Goal: Communication & Community: Participate in discussion

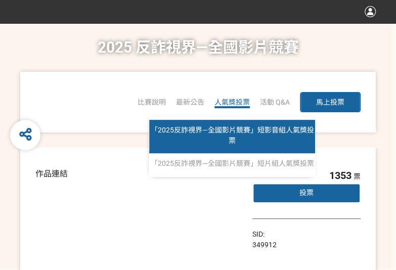
click at [235, 137] on span "「2025反詐視界—全國影片競賽」短影音組人氣獎投票" at bounding box center [232, 135] width 163 height 19
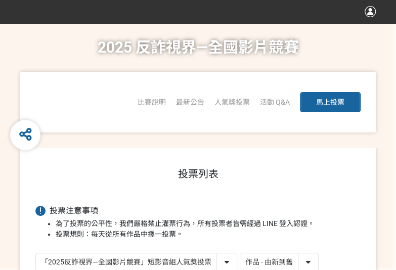
click at [259, 257] on select "作品 - 由新到舊 作品 - 由舊到新 票數 - 由多到少 票數 - 由少到多" at bounding box center [279, 263] width 78 height 18
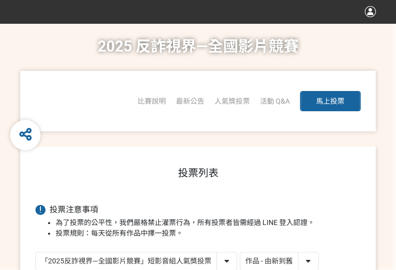
select select "vote"
click at [240, 253] on select "作品 - 由新到舊 作品 - 由舊到新 票數 - 由多到少 票數 - 由少到多" at bounding box center [279, 262] width 78 height 18
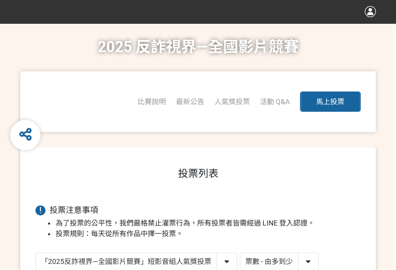
scroll to position [202, 0]
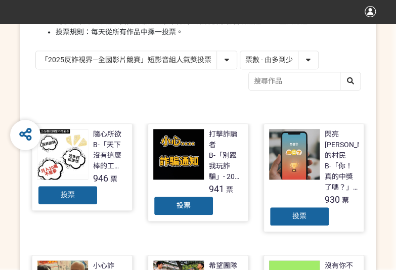
click at [304, 212] on span "投票" at bounding box center [300, 216] width 14 height 8
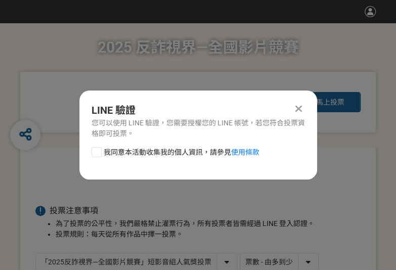
scroll to position [0, 0]
click at [95, 154] on div at bounding box center [97, 152] width 10 height 10
checkbox input "true"
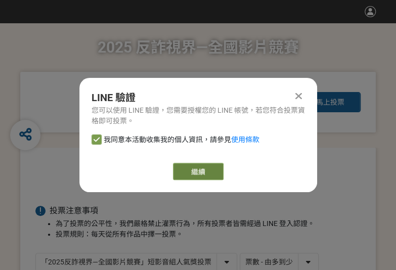
click at [196, 169] on button "繼續" at bounding box center [198, 171] width 51 height 17
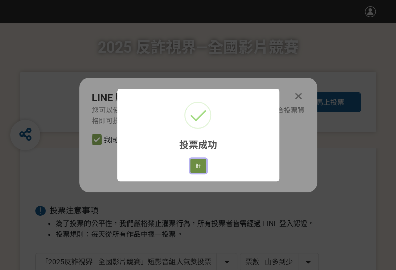
click at [200, 161] on button "好" at bounding box center [198, 166] width 16 height 14
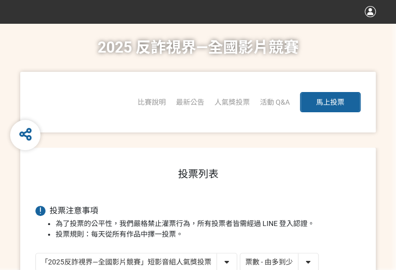
scroll to position [144, 0]
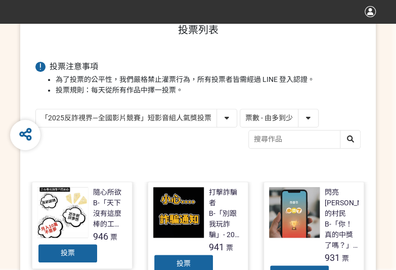
drag, startPoint x: 100, startPoint y: 115, endPoint x: 103, endPoint y: 124, distance: 9.1
click at [100, 115] on select "「2025反詐視界—全國影片競賽」短影音組人氣獎投票 「2025反詐視界—全國影片競賽」短片組人氣獎投票" at bounding box center [136, 118] width 201 height 18
select select "13146"
click at [36, 109] on select "「2025反詐視界—全國影片競賽」短影音組人氣獎投票 「2025反詐視界—全國影片競賽」短片組人氣獎投票" at bounding box center [136, 118] width 201 height 18
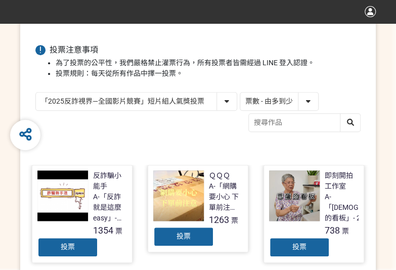
scroll to position [202, 0]
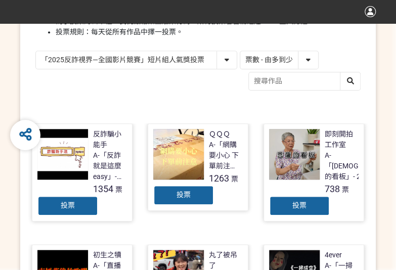
click at [162, 186] on div "投票" at bounding box center [183, 195] width 61 height 20
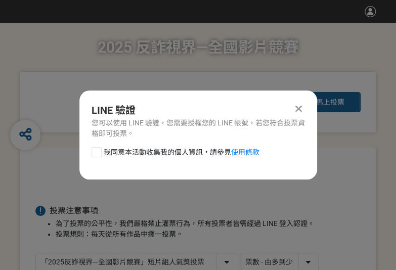
drag, startPoint x: 96, startPoint y: 151, endPoint x: 112, endPoint y: 155, distance: 17.1
click at [96, 151] on div at bounding box center [97, 152] width 10 height 10
checkbox input "true"
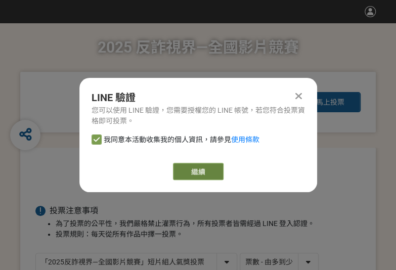
click at [197, 164] on button "繼續" at bounding box center [198, 171] width 51 height 17
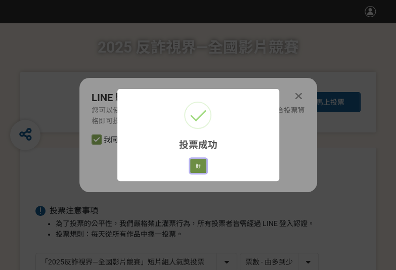
click at [199, 166] on button "好" at bounding box center [198, 166] width 16 height 14
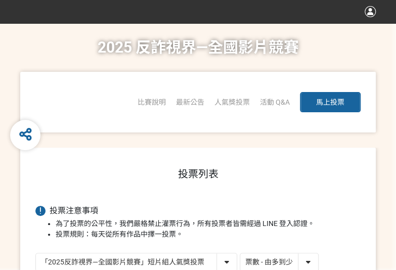
scroll to position [144, 0]
